Goal: Task Accomplishment & Management: Complete application form

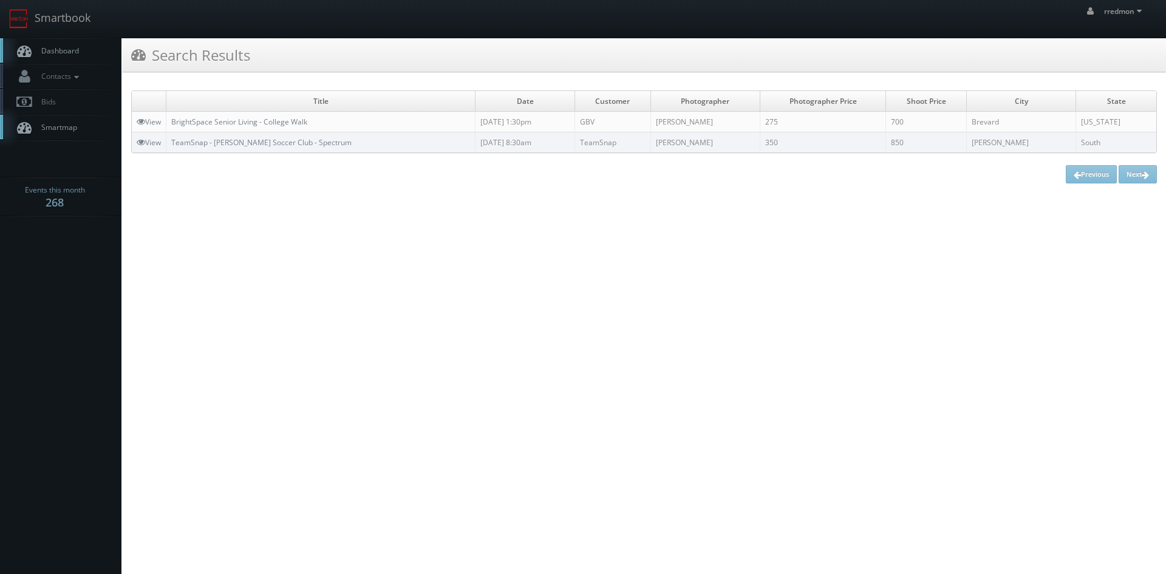
click at [91, 56] on link "Dashboard" at bounding box center [60, 50] width 121 height 25
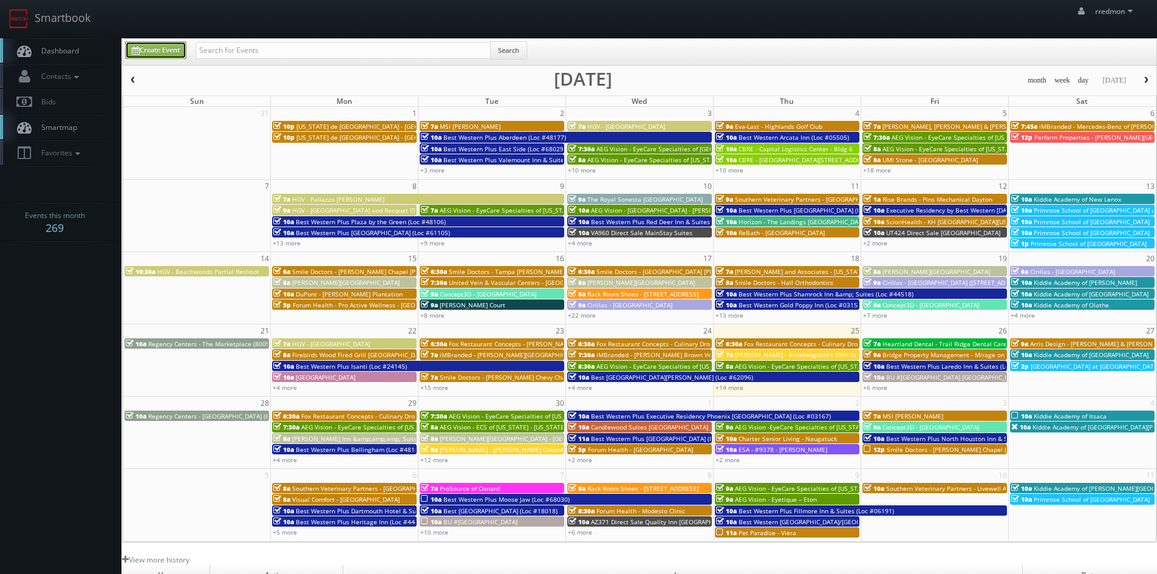
click at [165, 53] on link "Create Event" at bounding box center [155, 50] width 61 height 18
type input "09/25/2025"
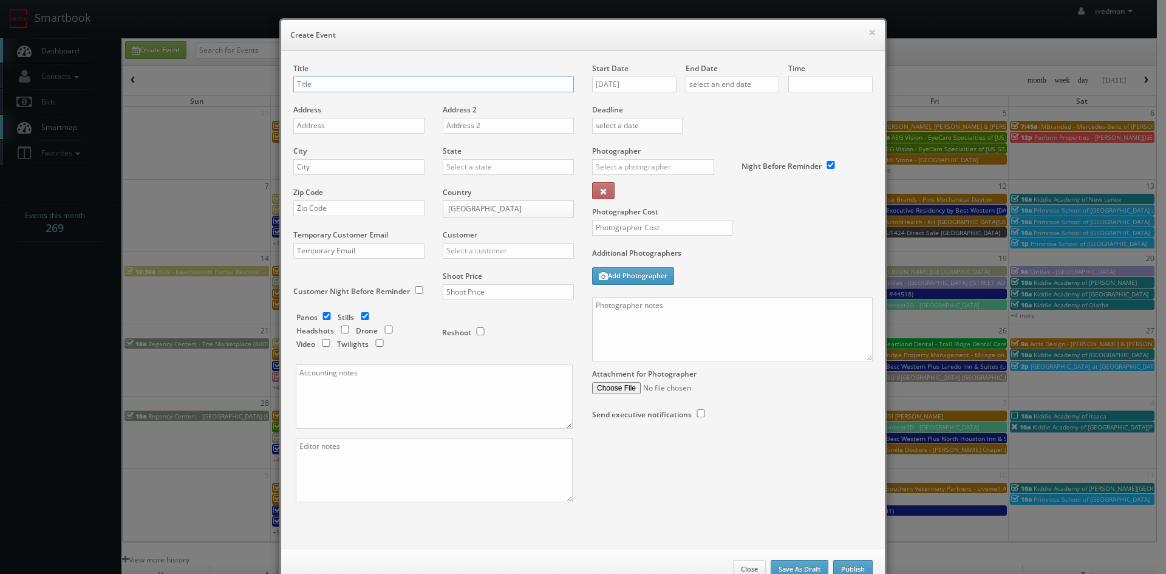
checkbox input "true"
type input "10:00am"
checkbox input "true"
drag, startPoint x: 613, startPoint y: 86, endPoint x: 619, endPoint y: 90, distance: 6.6
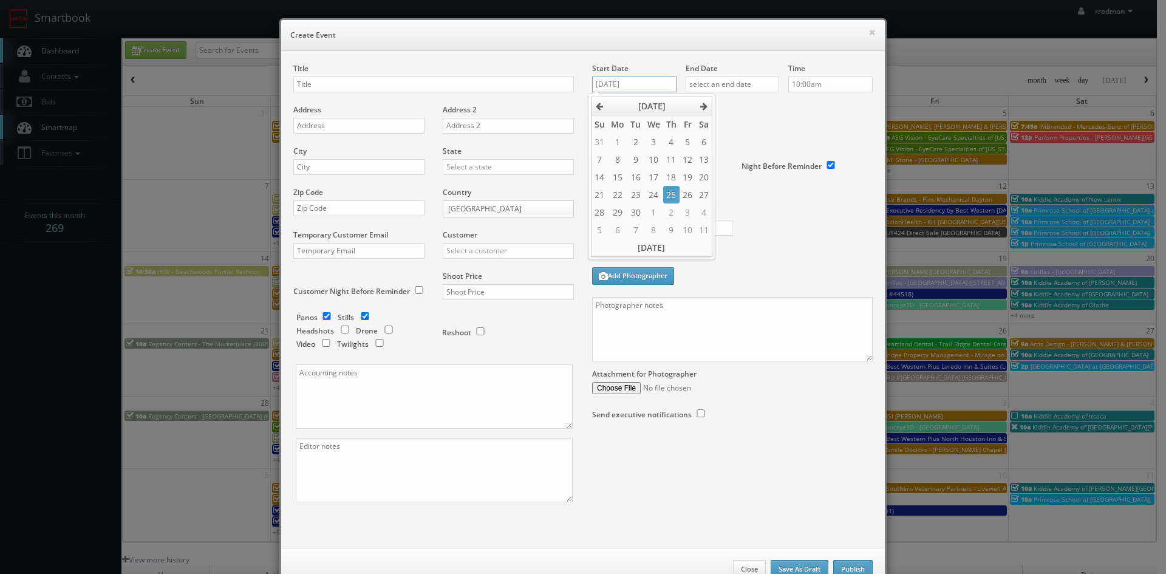
click at [614, 86] on input "09/25/2025" at bounding box center [634, 84] width 84 height 16
click at [702, 106] on icon at bounding box center [703, 106] width 7 height 8
click at [674, 159] on td "9" at bounding box center [671, 160] width 16 height 18
type input "10/09/2025"
click at [743, 89] on input "text" at bounding box center [731, 84] width 93 height 16
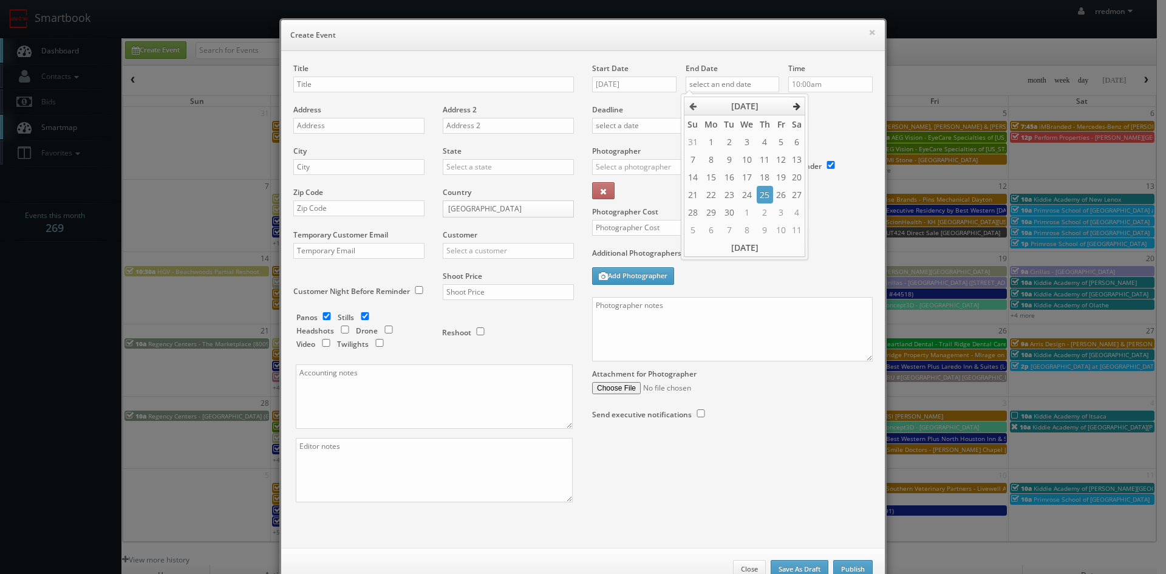
click at [792, 110] on th at bounding box center [797, 106] width 16 height 18
click at [764, 157] on td "9" at bounding box center [764, 160] width 16 height 18
type input "10/09/2025"
click at [814, 82] on input "10:00am" at bounding box center [830, 84] width 84 height 16
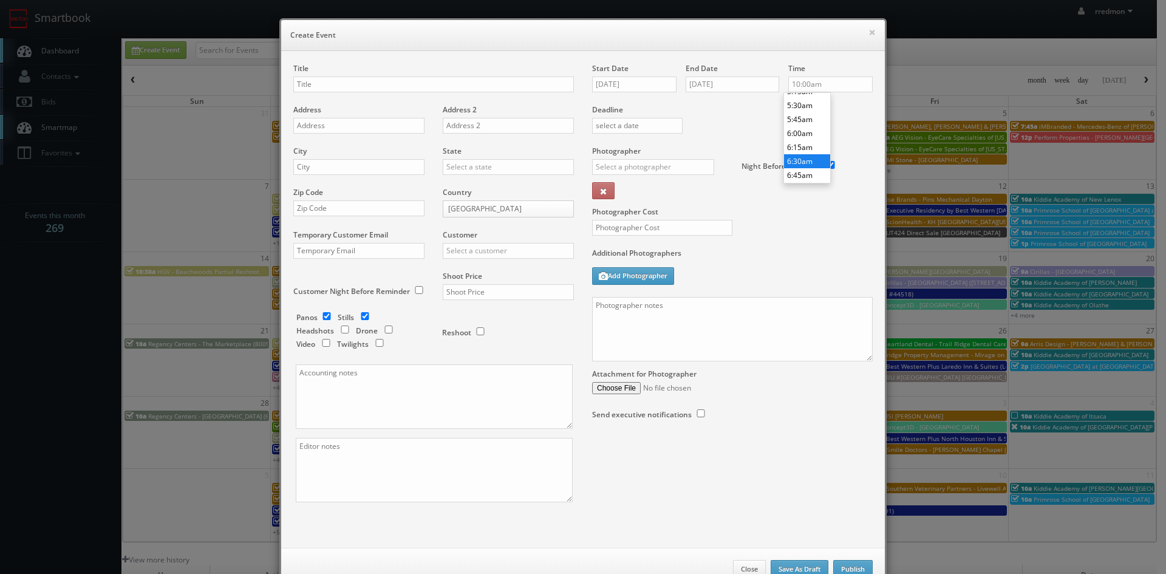
type input "6:30am"
click at [804, 160] on li "6:30am" at bounding box center [807, 161] width 46 height 14
click at [661, 172] on input "text" at bounding box center [653, 167] width 122 height 16
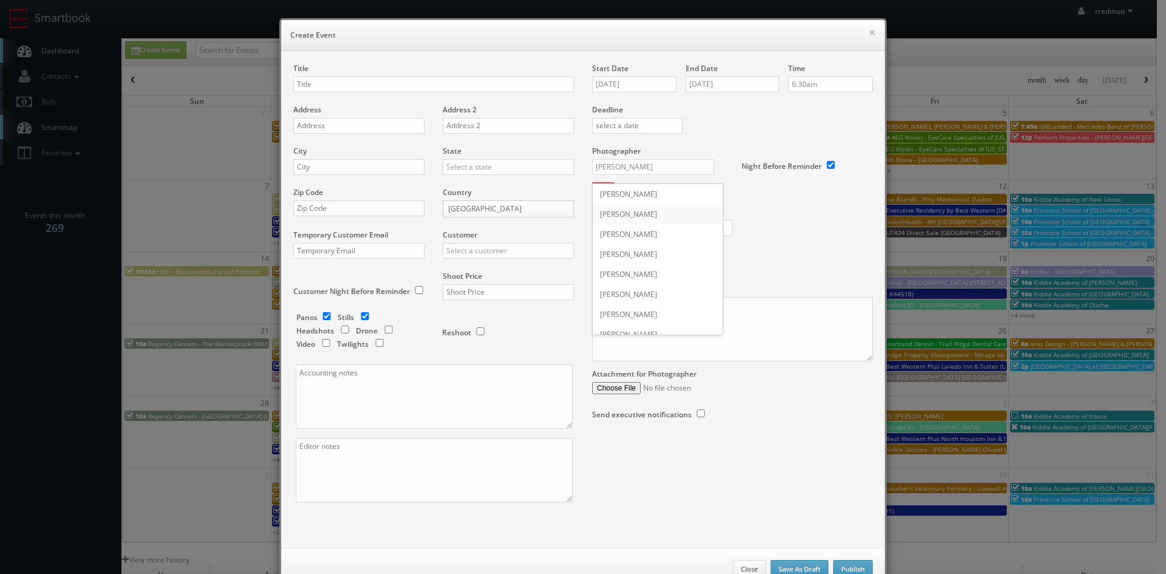
click at [653, 212] on div "John Saunders" at bounding box center [658, 214] width 130 height 20
type input "John Saunders"
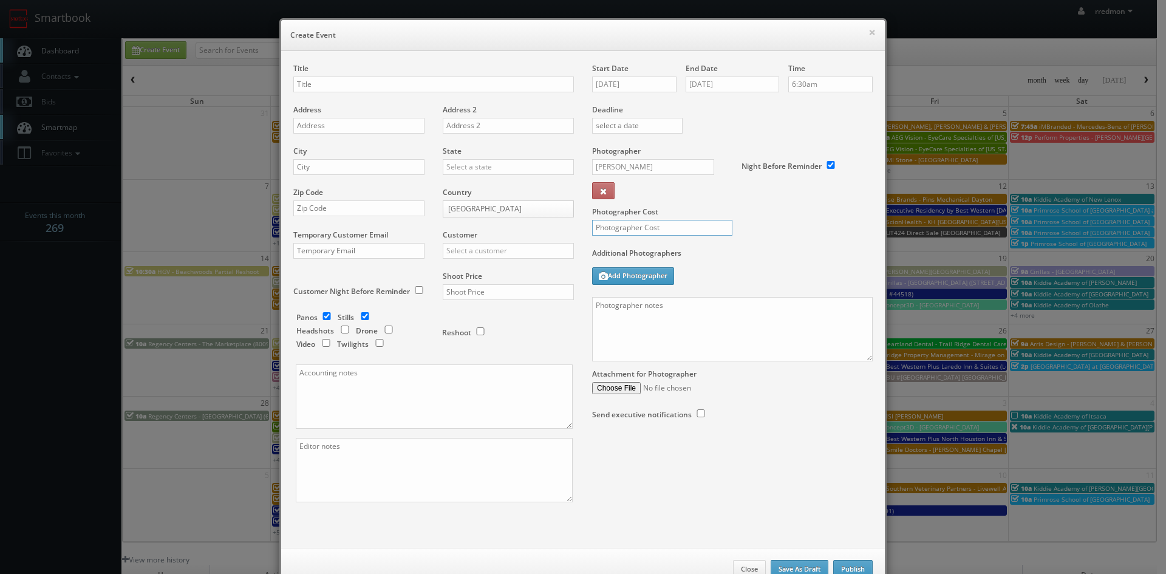
click at [668, 230] on input "text" at bounding box center [662, 228] width 140 height 16
type input "275"
click at [376, 83] on input "text" at bounding box center [433, 84] width 280 height 16
paste input "Fox Restaurant Concepts - Culinary Dropout - [GEOGRAPHIC_DATA]"
type input "Fox Restaurant Concepts - Culinary Dropout - Tempe"
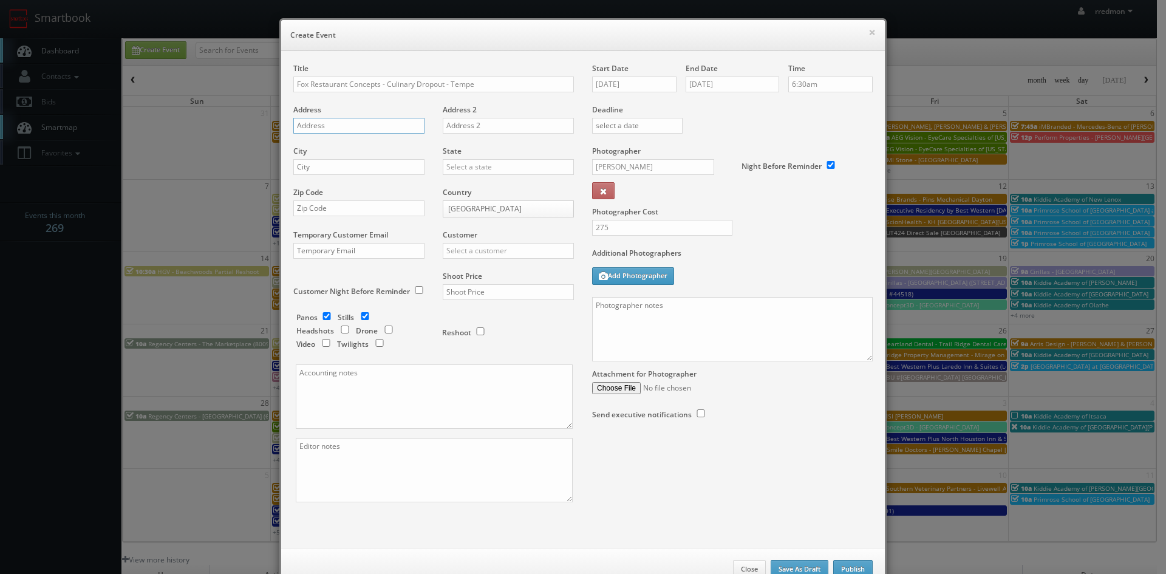
click at [367, 126] on input "text" at bounding box center [358, 126] width 131 height 16
paste input "149 S Farmer Ave"
type input "149 S Farmer Ave"
click at [387, 169] on input "text" at bounding box center [358, 167] width 131 height 16
type input "Tempe"
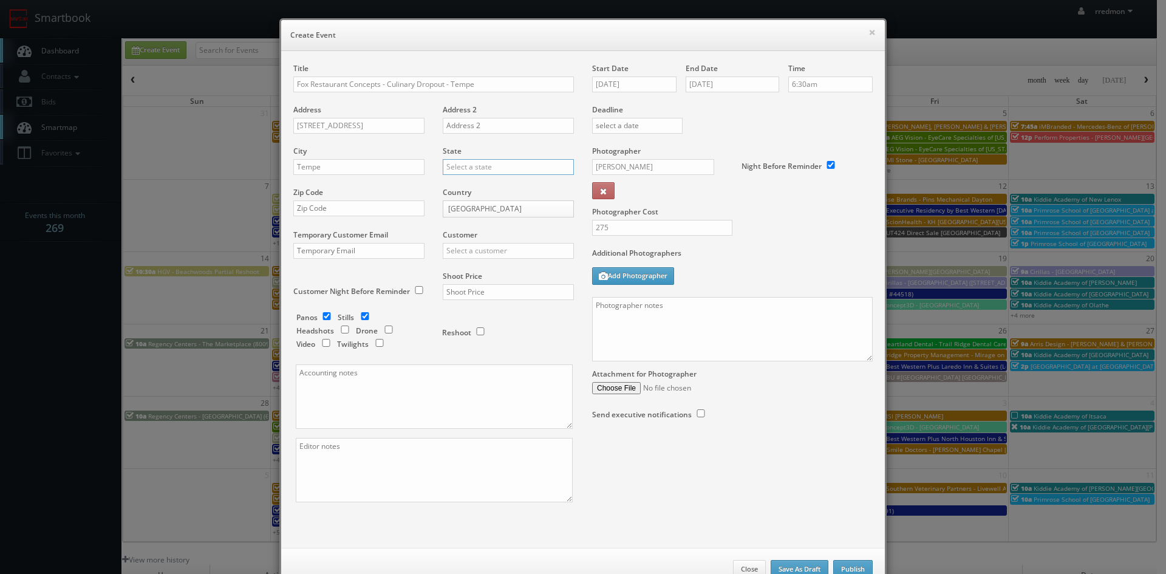
click at [494, 164] on input "text" at bounding box center [508, 167] width 131 height 16
click at [489, 240] on div "[US_STATE]" at bounding box center [508, 236] width 130 height 20
type input "[US_STATE]"
click at [367, 211] on input "text" at bounding box center [358, 208] width 131 height 16
paste input "85281"
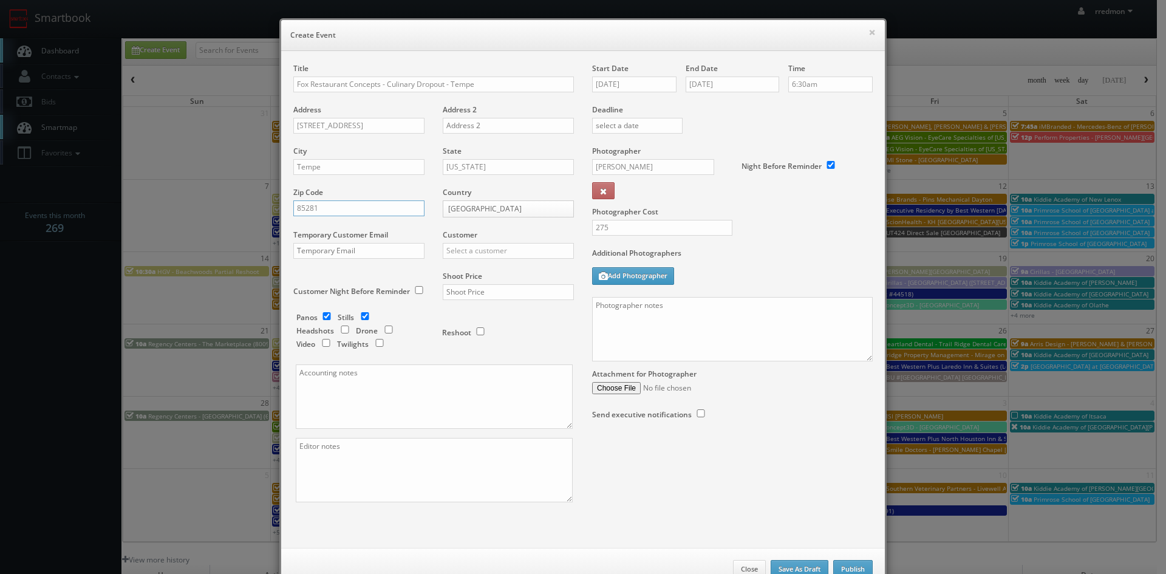
type input "85281"
click at [497, 247] on input "text" at bounding box center [508, 251] width 131 height 16
click at [486, 364] on div "GBV" at bounding box center [508, 360] width 130 height 20
type input "GBV"
drag, startPoint x: 358, startPoint y: 316, endPoint x: 447, endPoint y: 293, distance: 92.8
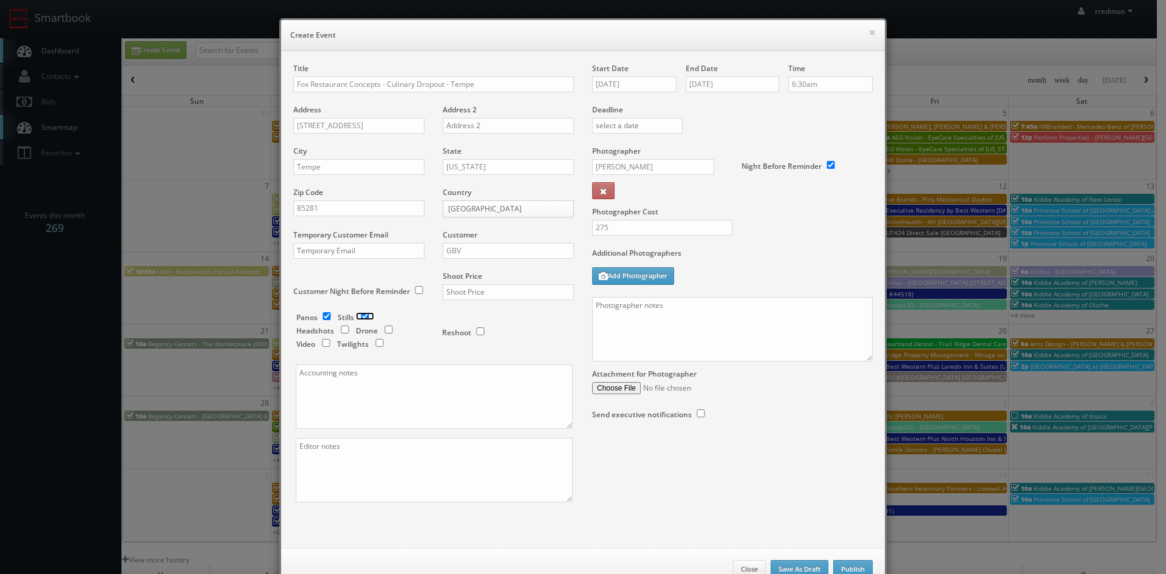
click at [359, 316] on input "checkbox" at bounding box center [365, 316] width 18 height 8
checkbox input "false"
click at [453, 291] on input "text" at bounding box center [508, 292] width 131 height 16
type input "600"
click at [628, 319] on textarea at bounding box center [732, 329] width 280 height 64
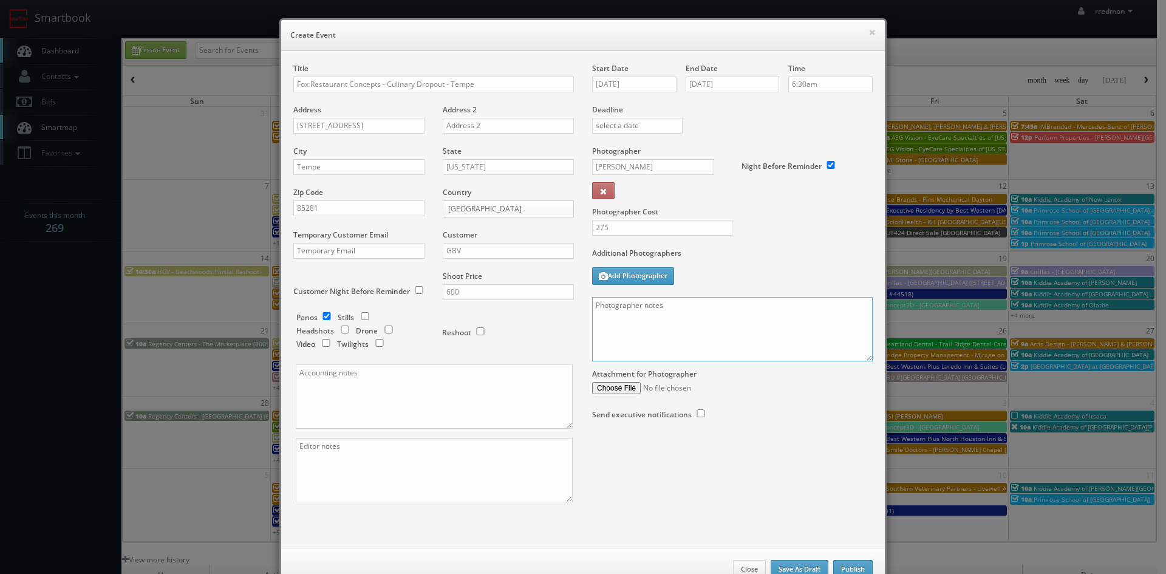
paste textarea "Onsite contact is [PERSON_NAME] [PERSON_NAME], [PHONE_NUMBER] Virtual tour only…"
drag, startPoint x: 738, startPoint y: 307, endPoint x: 650, endPoint y: 313, distance: 88.2
click at [650, 313] on textarea "Onsite contact is [PERSON_NAME] [PERSON_NAME], [PHONE_NUMBER] Virtual tour only…" at bounding box center [732, 329] width 280 height 64
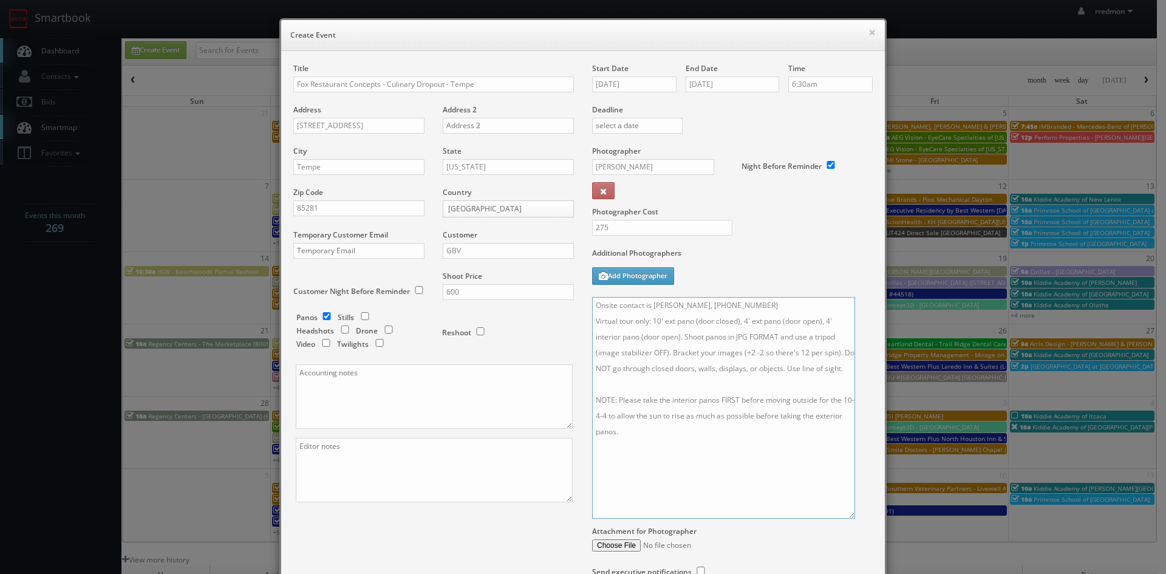
drag, startPoint x: 864, startPoint y: 358, endPoint x: 846, endPoint y: 515, distance: 158.2
click at [846, 515] on textarea "Onsite contact is Chloe Salita, 925-250-0108 Virtual tour only: 10' ext pano (d…" at bounding box center [723, 408] width 263 height 222
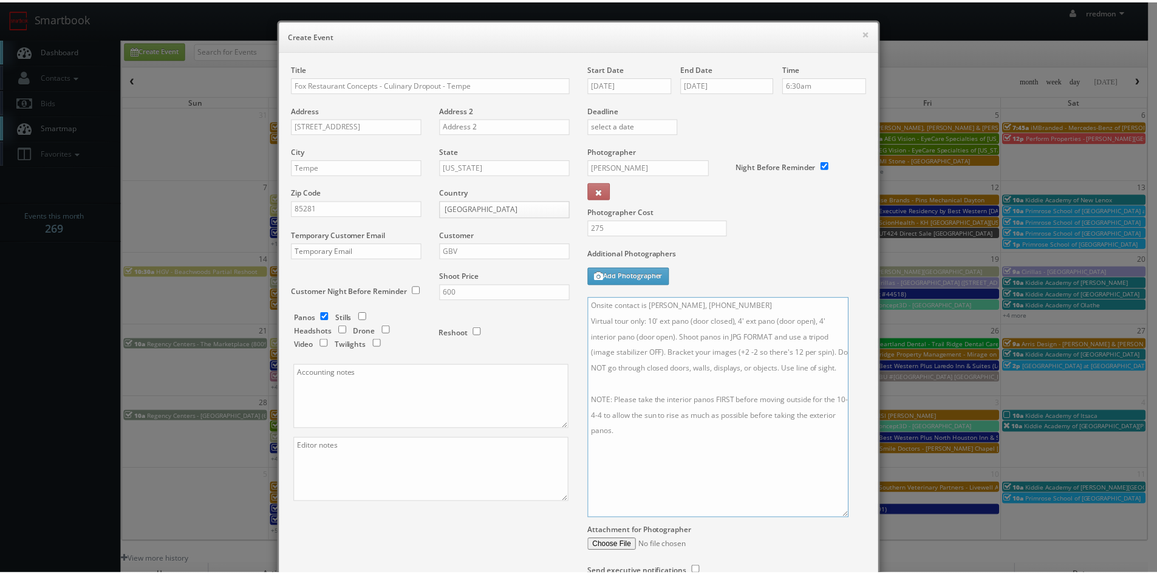
scroll to position [114, 0]
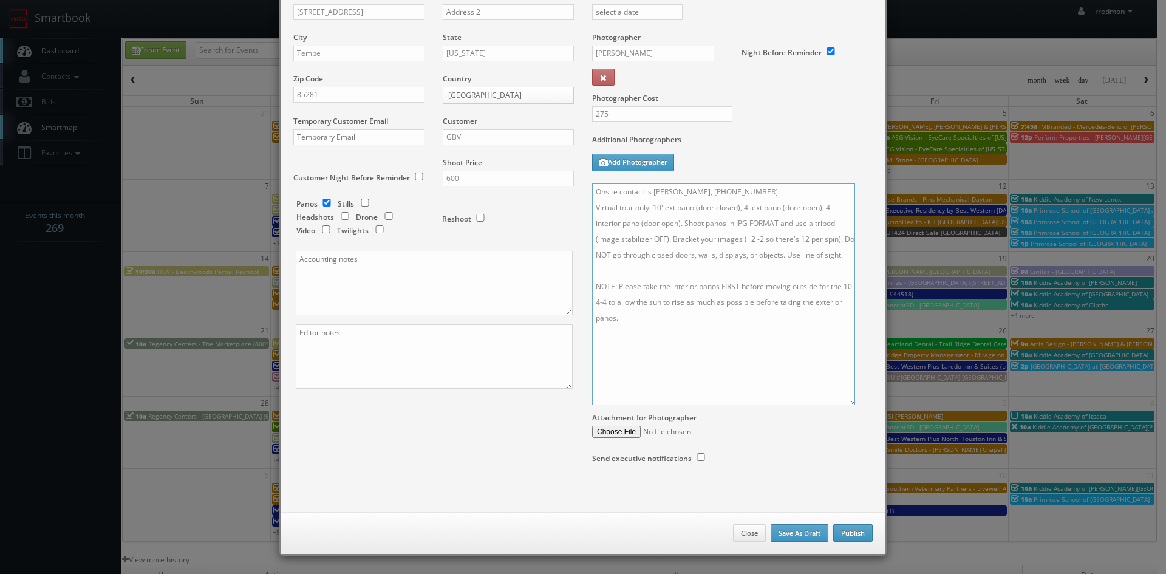
type textarea "Onsite contact is Chloe Salita, 925-250-0108 Virtual tour only: 10' ext pano (d…"
click at [838, 529] on button "Publish" at bounding box center [852, 533] width 39 height 18
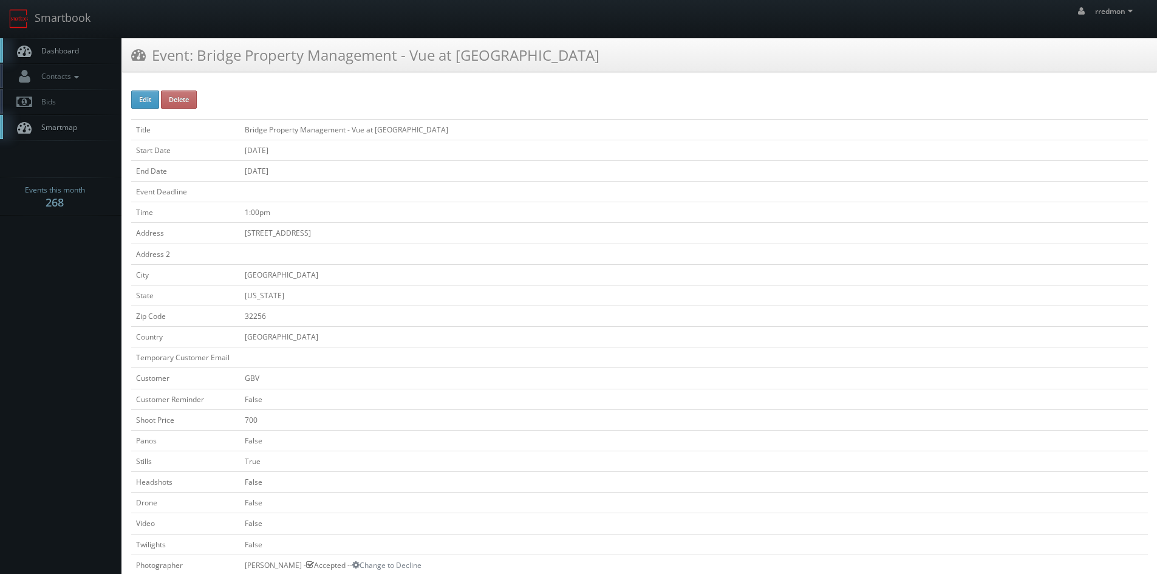
click at [42, 55] on span "Dashboard" at bounding box center [57, 51] width 44 height 10
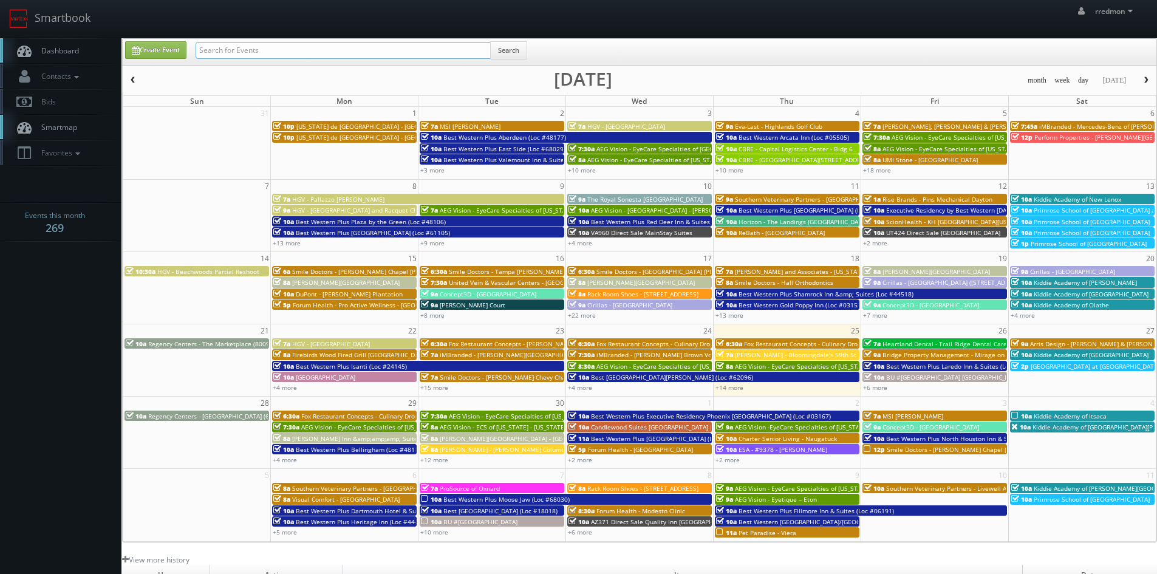
click at [242, 55] on input "text" at bounding box center [342, 50] width 295 height 17
type input "fox restaurant concepts"
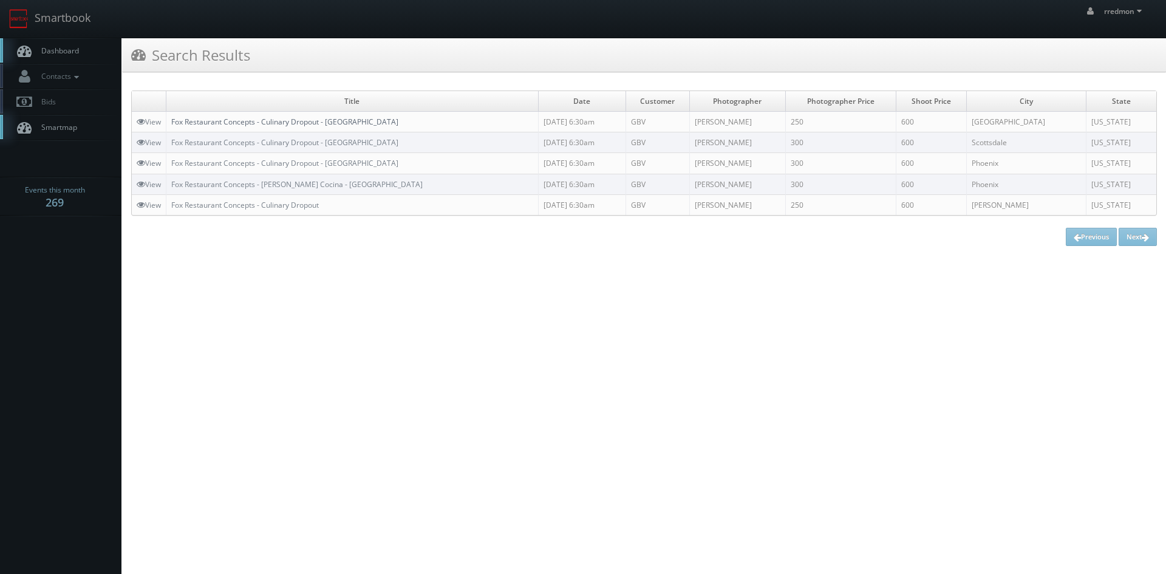
click at [332, 121] on link "Fox Restaurant Concepts - Culinary Dropout - [GEOGRAPHIC_DATA]" at bounding box center [284, 122] width 227 height 10
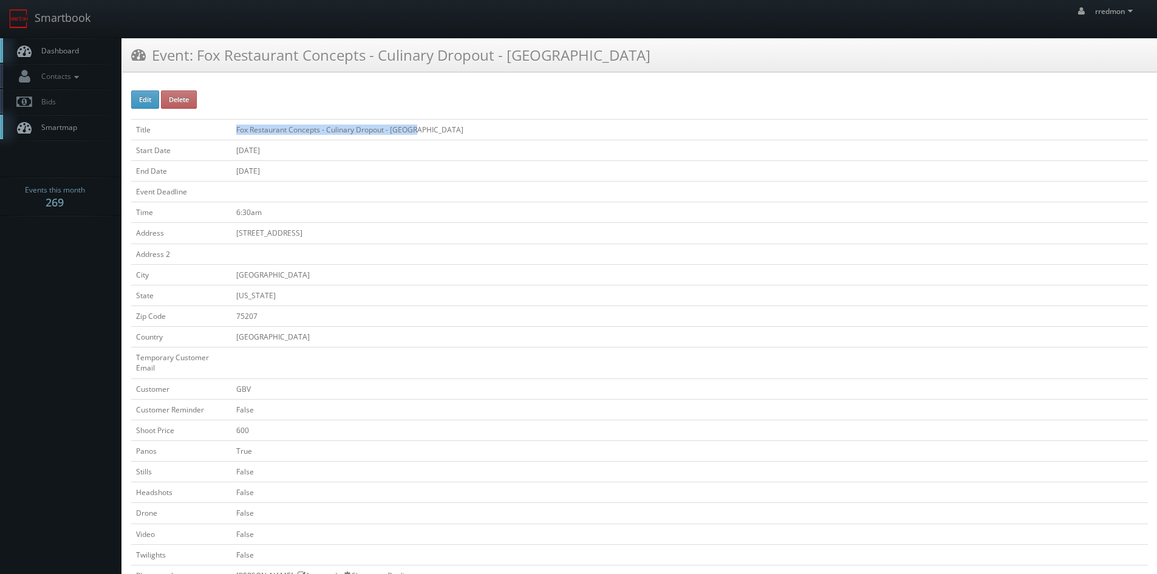
drag, startPoint x: 416, startPoint y: 125, endPoint x: 236, endPoint y: 135, distance: 180.0
click at [236, 135] on td "Fox Restaurant Concepts - Culinary Dropout - [GEOGRAPHIC_DATA]" at bounding box center [689, 129] width 916 height 21
copy td "Fox Restaurant Concepts - Culinary Dropout - Dallas"
click at [75, 52] on span "Dashboard" at bounding box center [57, 51] width 44 height 10
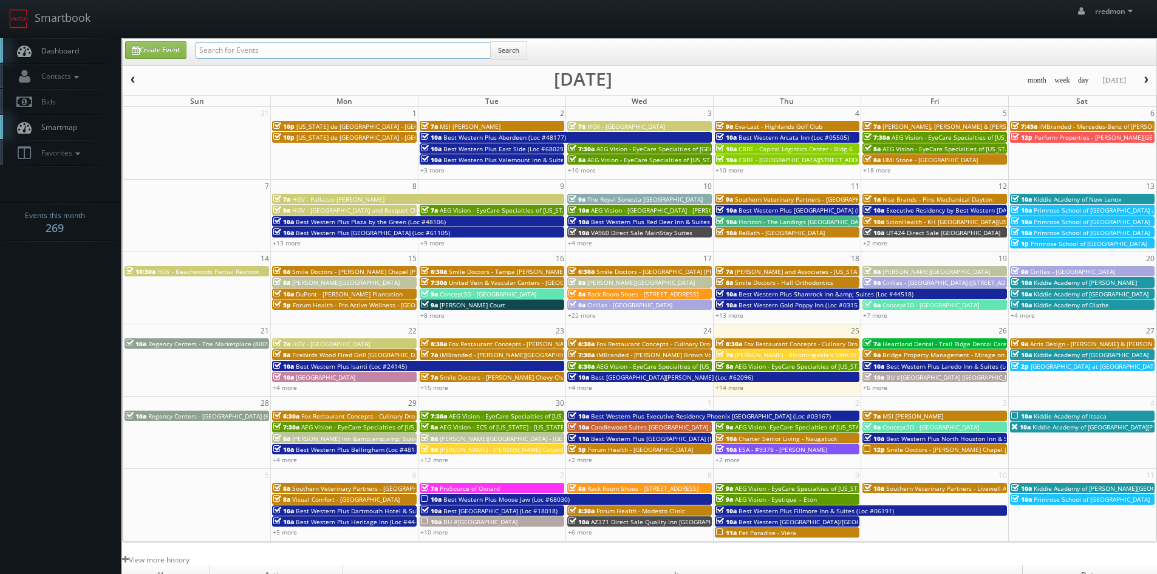
click at [345, 53] on input "text" at bounding box center [342, 50] width 295 height 17
type input "fox restaurant concept"
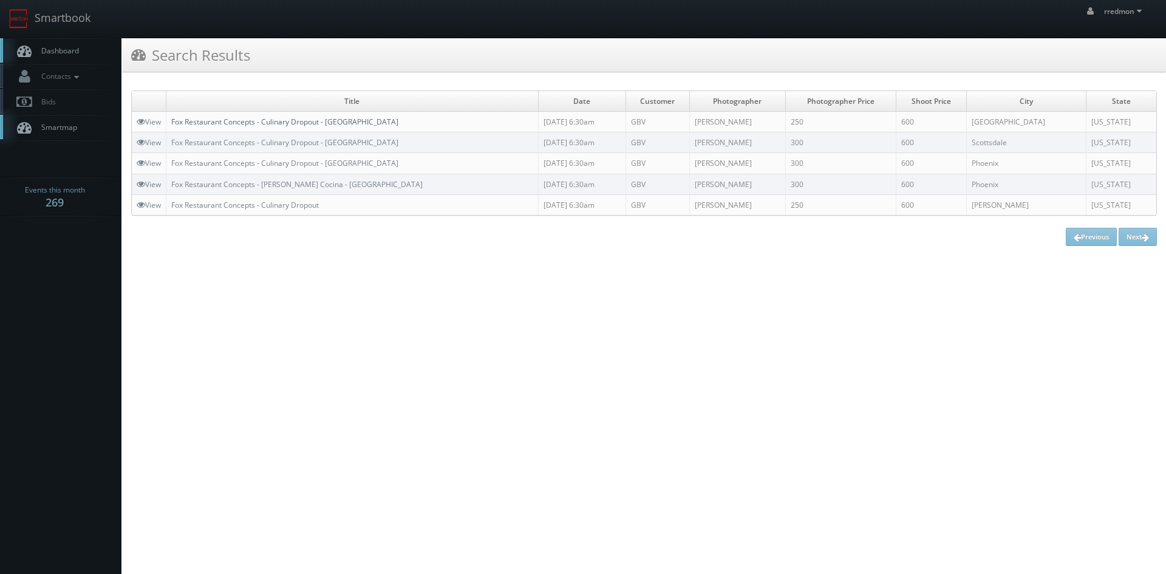
click at [341, 120] on link "Fox Restaurant Concepts - Culinary Dropout - [GEOGRAPHIC_DATA]" at bounding box center [284, 122] width 227 height 10
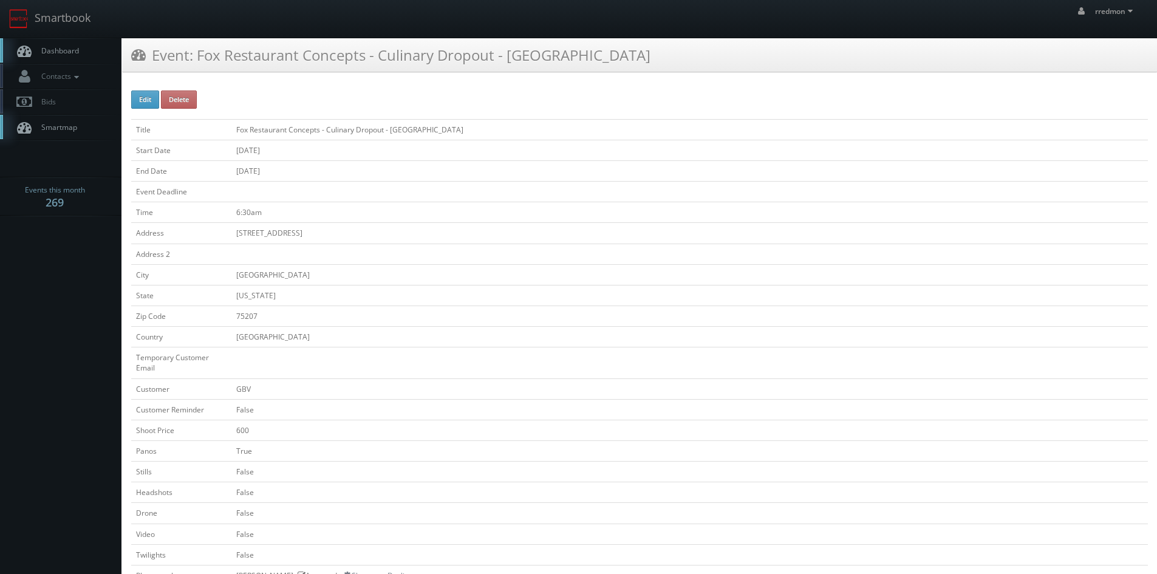
scroll to position [304, 0]
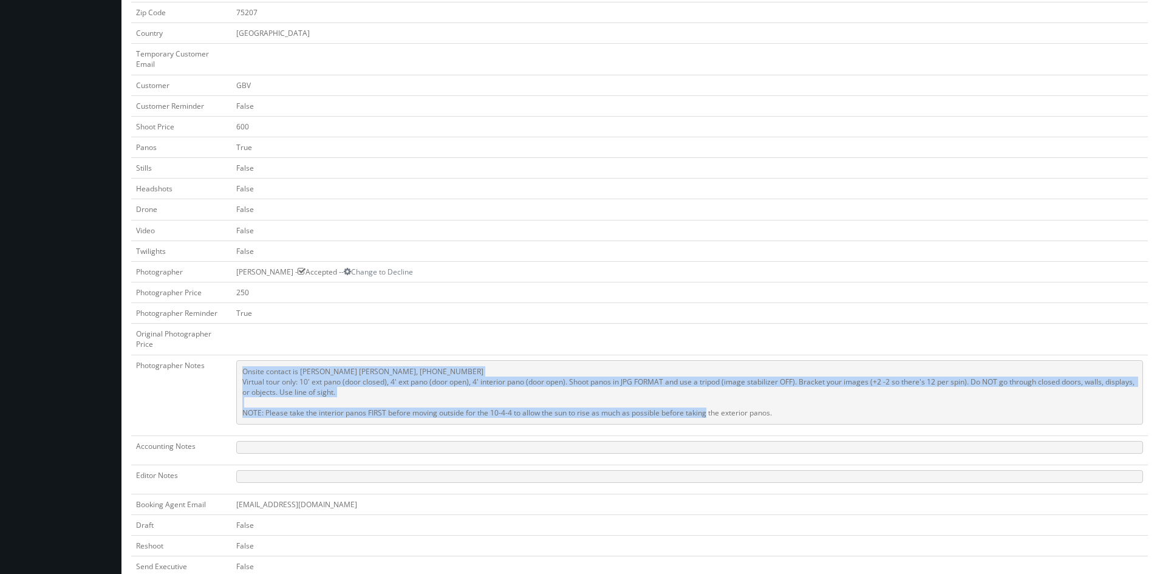
drag, startPoint x: 794, startPoint y: 416, endPoint x: 243, endPoint y: 367, distance: 553.4
click at [243, 367] on pre "Onsite contact is [PERSON_NAME] [PERSON_NAME], [PHONE_NUMBER] Virtual tour only…" at bounding box center [689, 392] width 906 height 64
copy pre "Onsite contact is [PERSON_NAME] [PERSON_NAME], [PHONE_NUMBER] Virtual tour only…"
